Goal: Transaction & Acquisition: Purchase product/service

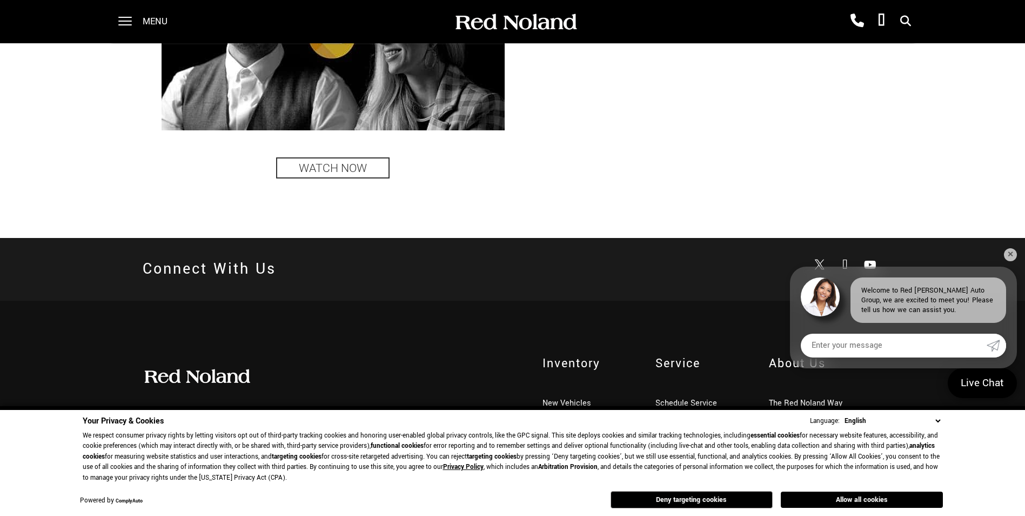
scroll to position [2642, 0]
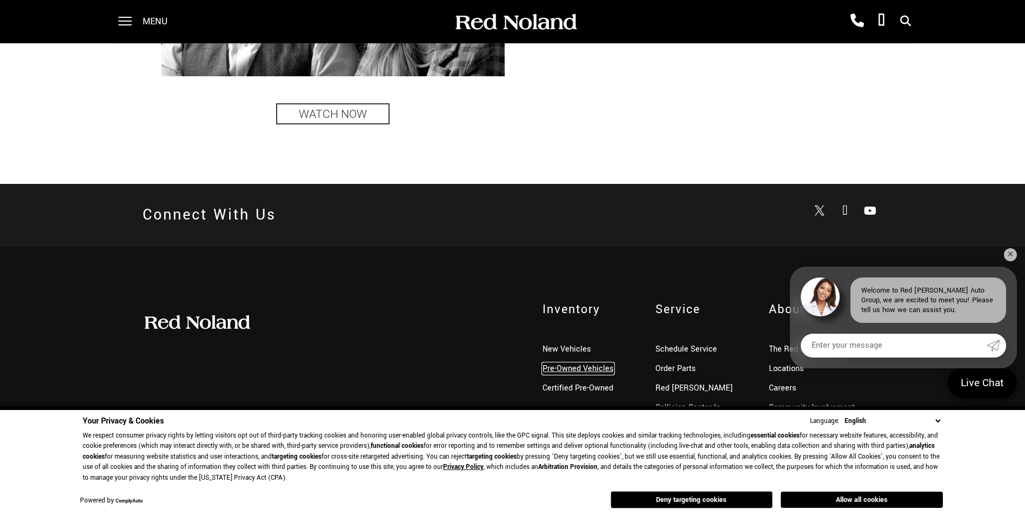
click at [553, 370] on link "Pre-Owned Vehicles" at bounding box center [578, 368] width 71 height 11
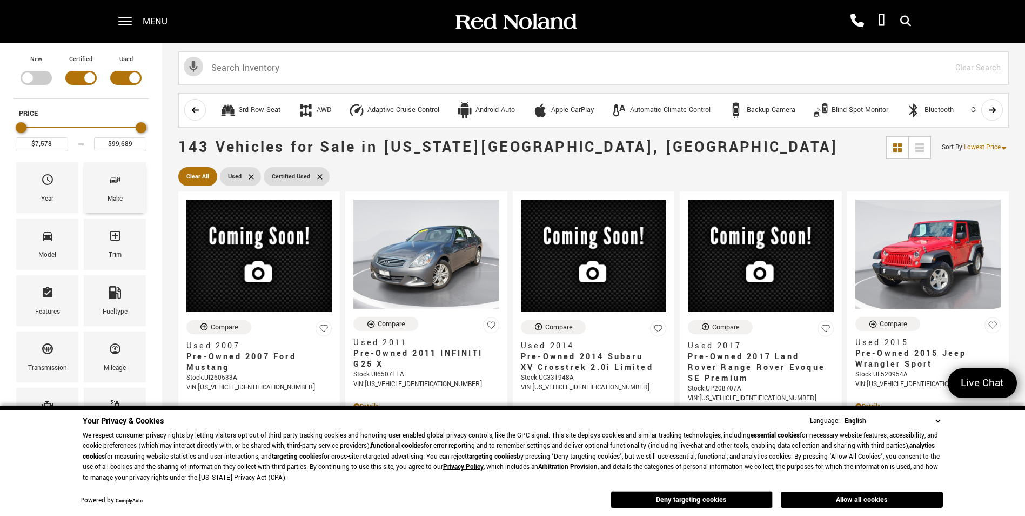
click at [108, 196] on div "Make" at bounding box center [115, 199] width 15 height 12
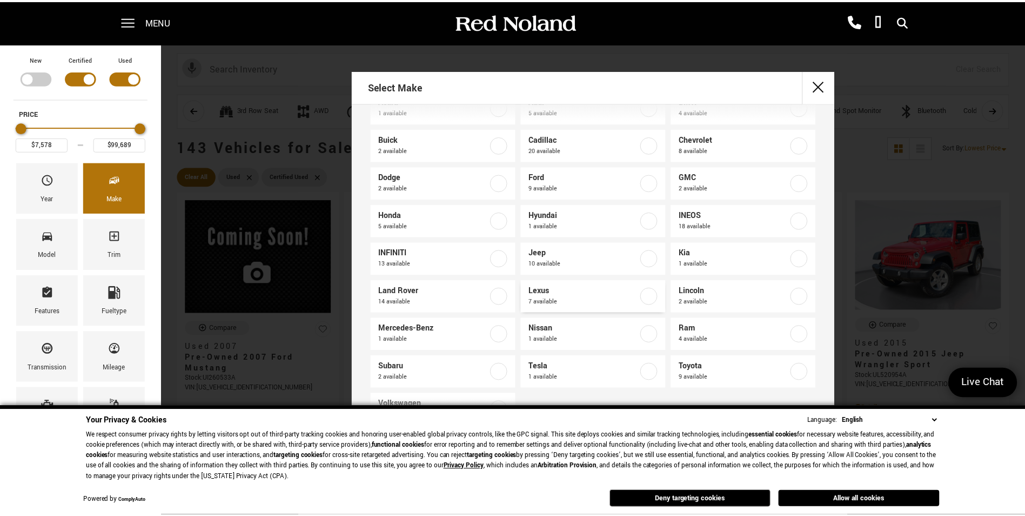
scroll to position [63, 0]
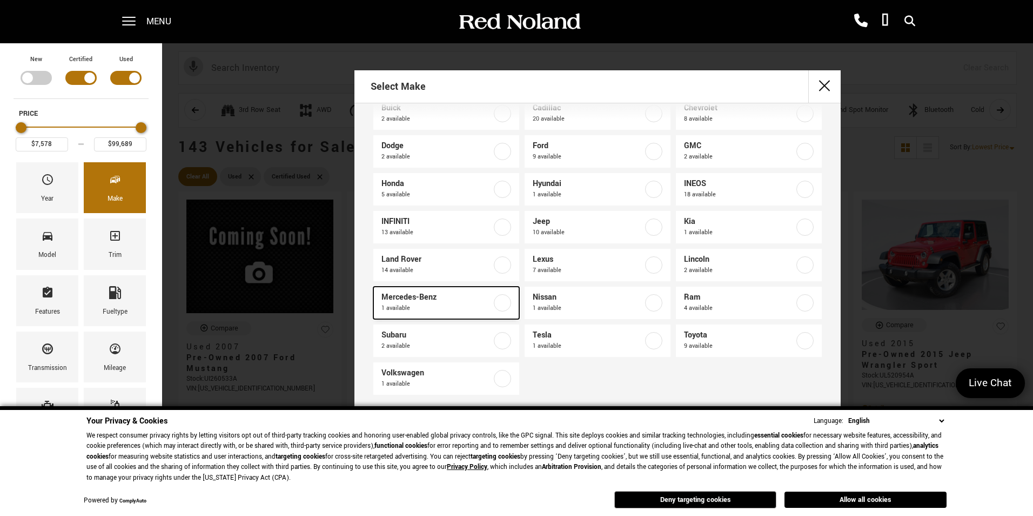
click at [499, 301] on label at bounding box center [502, 302] width 17 height 17
type input "$54,052"
checkbox input "true"
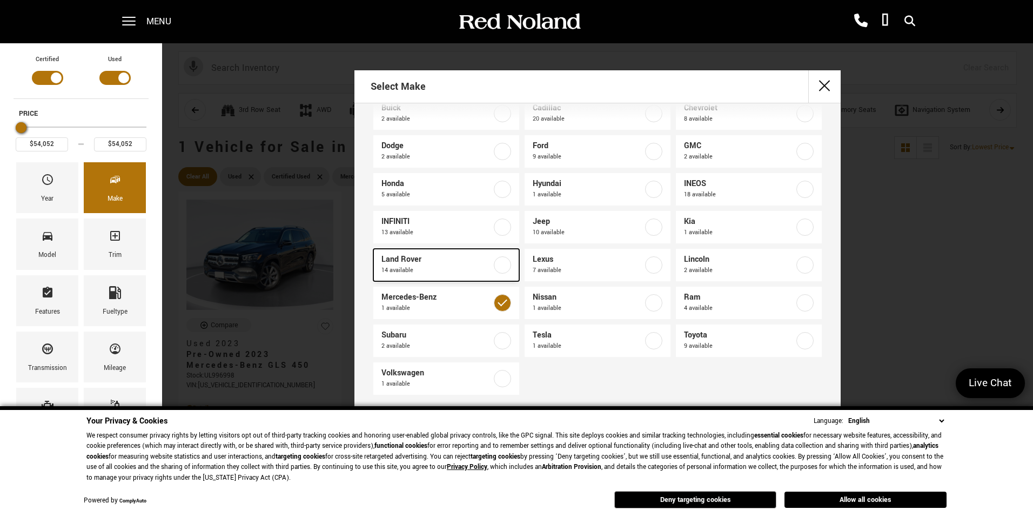
click at [500, 264] on label at bounding box center [502, 264] width 17 height 17
type input "$14,877"
type input "$88,361"
checkbox input "true"
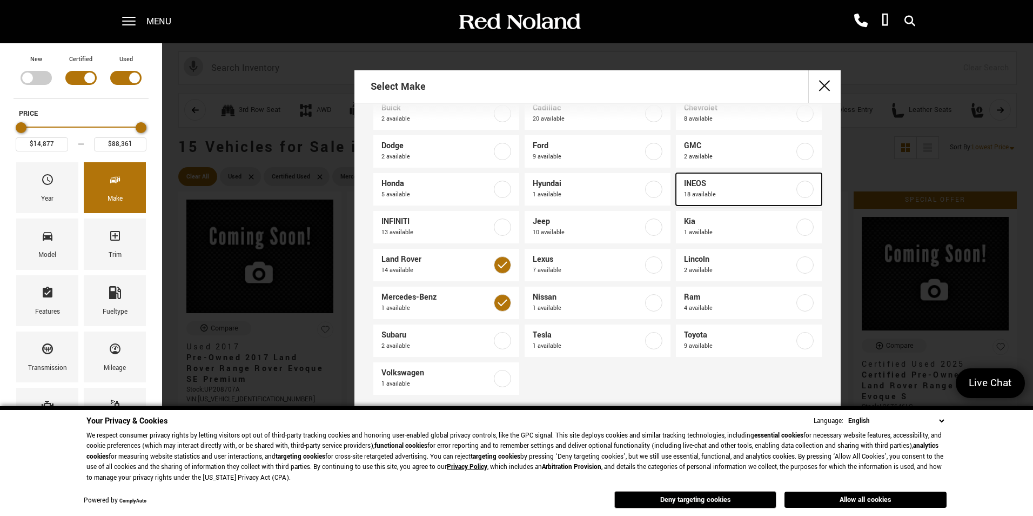
click at [797, 186] on label at bounding box center [805, 188] width 17 height 17
type input "$92,688"
checkbox input "true"
click at [263, 268] on div "Select Make Acura 1 available Audi 5 available BMW 4 available Buick 2 availabl…" at bounding box center [597, 263] width 871 height 386
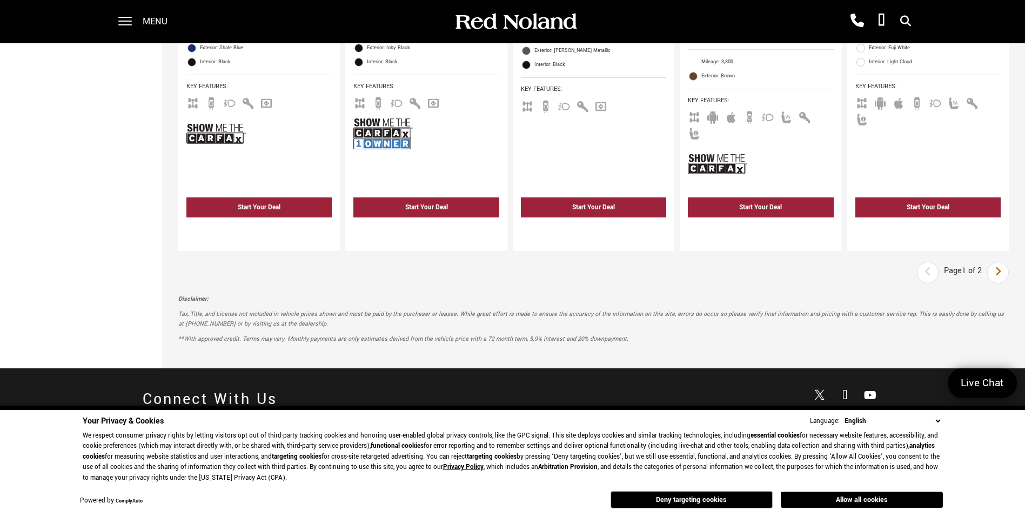
scroll to position [2000, 0]
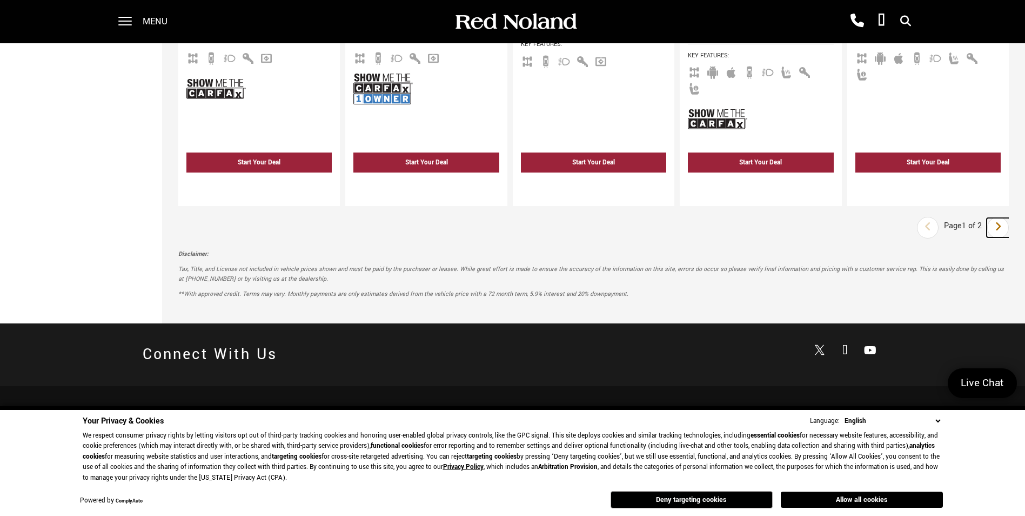
click at [1000, 218] on link "Next" at bounding box center [998, 227] width 23 height 19
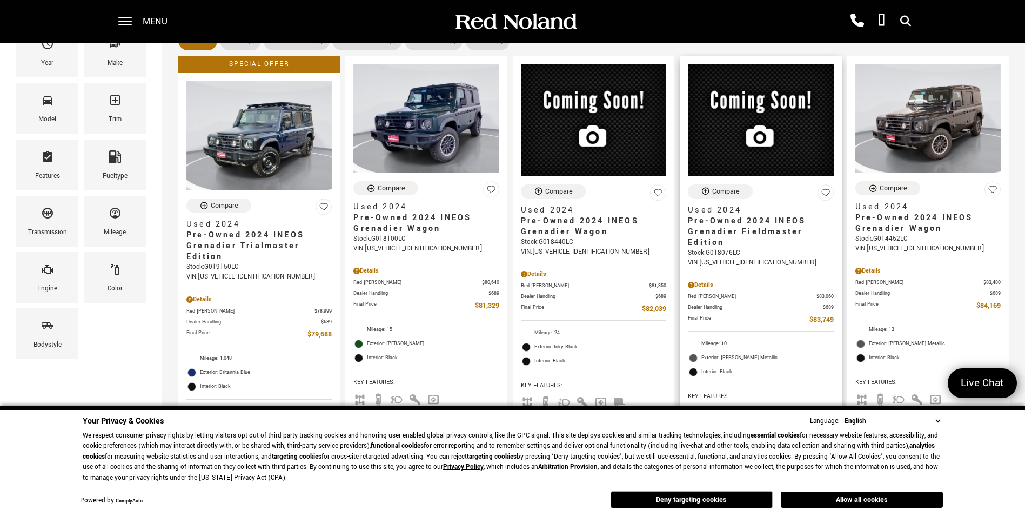
scroll to position [108, 0]
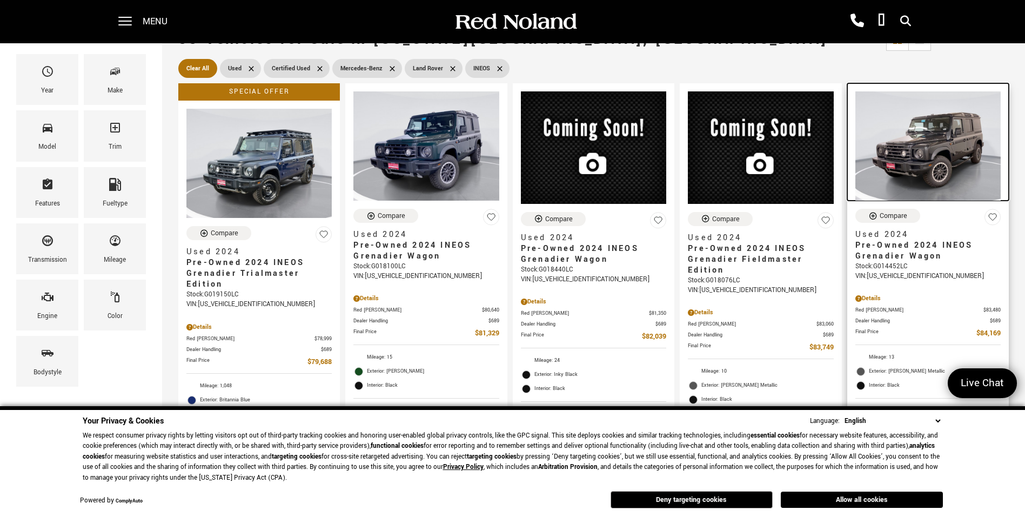
click at [918, 158] on img at bounding box center [927, 145] width 145 height 109
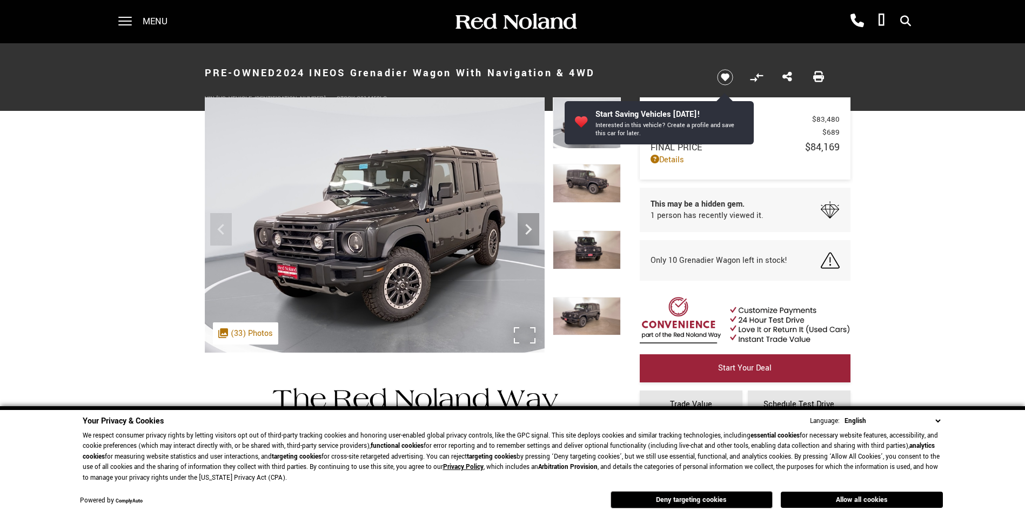
click at [431, 260] on img at bounding box center [375, 224] width 340 height 255
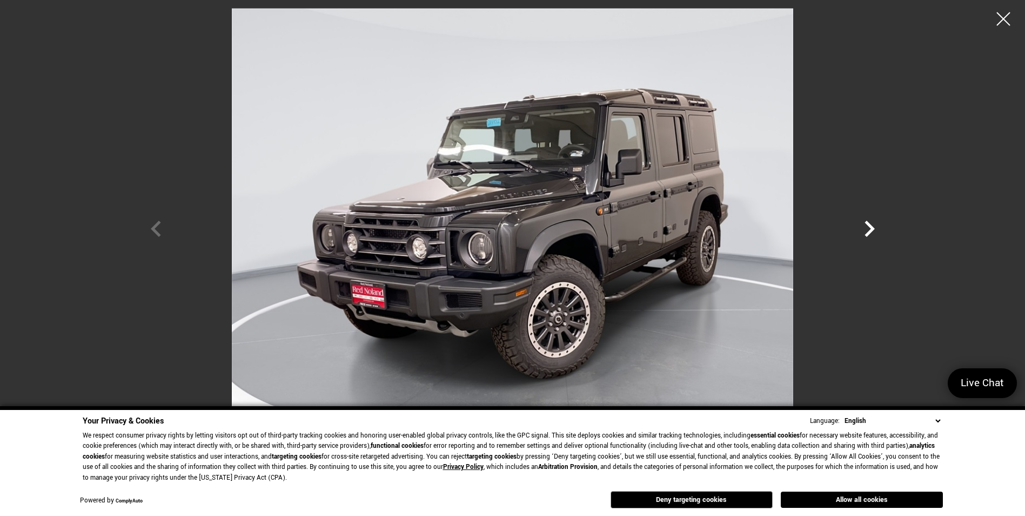
click at [860, 223] on icon "Next" at bounding box center [869, 228] width 32 height 32
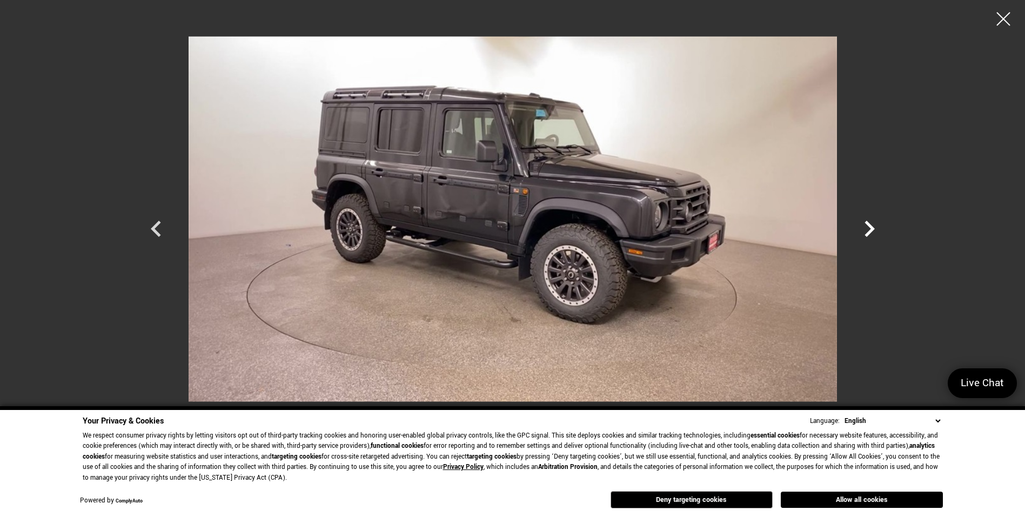
click at [859, 223] on icon "Next" at bounding box center [869, 228] width 32 height 32
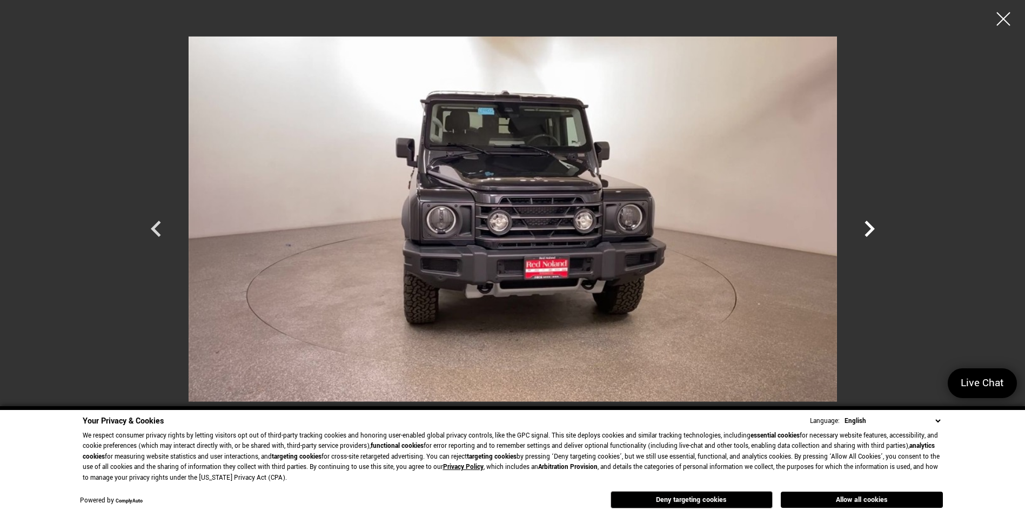
click at [858, 223] on icon "Next" at bounding box center [869, 228] width 32 height 32
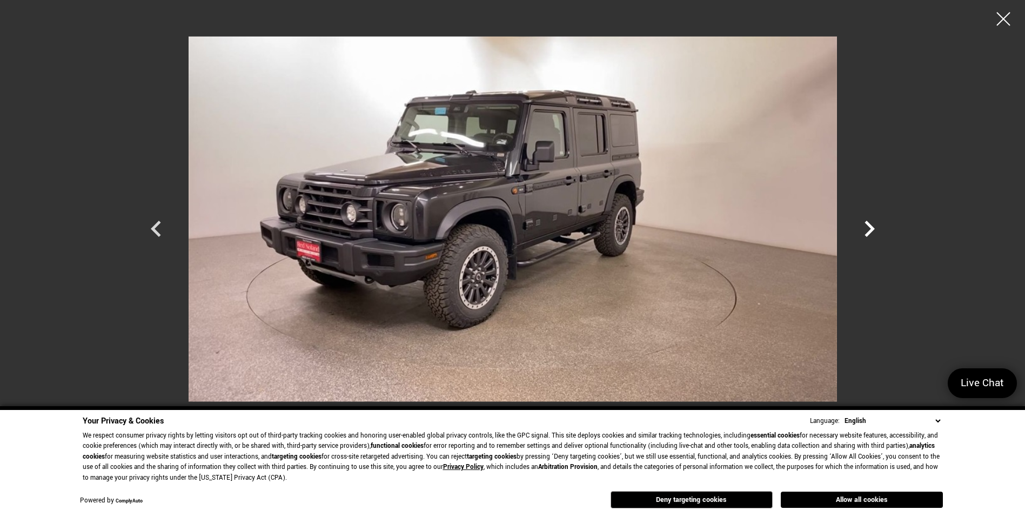
click at [858, 223] on icon "Next" at bounding box center [869, 228] width 32 height 32
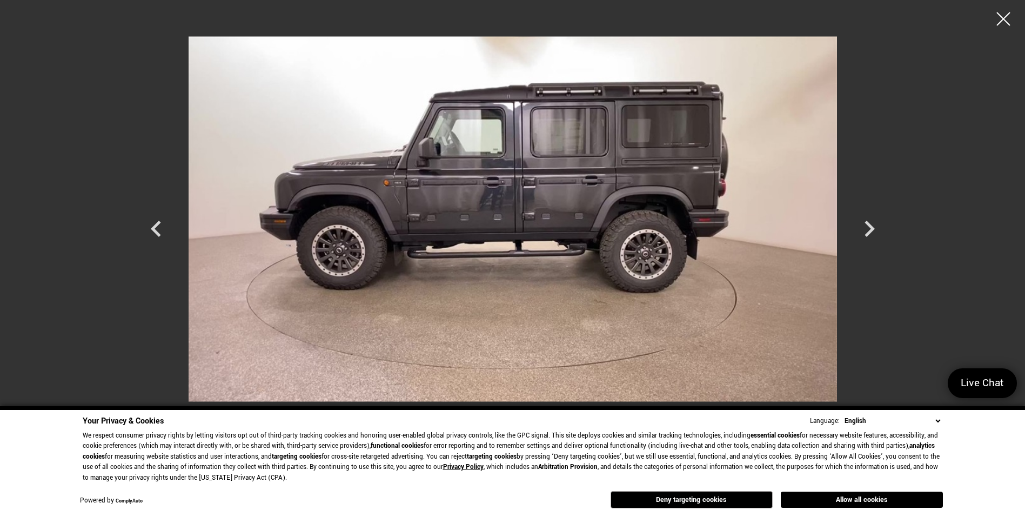
click at [1002, 20] on div at bounding box center [1003, 18] width 27 height 27
